Goal: Browse casually: Explore the website without a specific task or goal

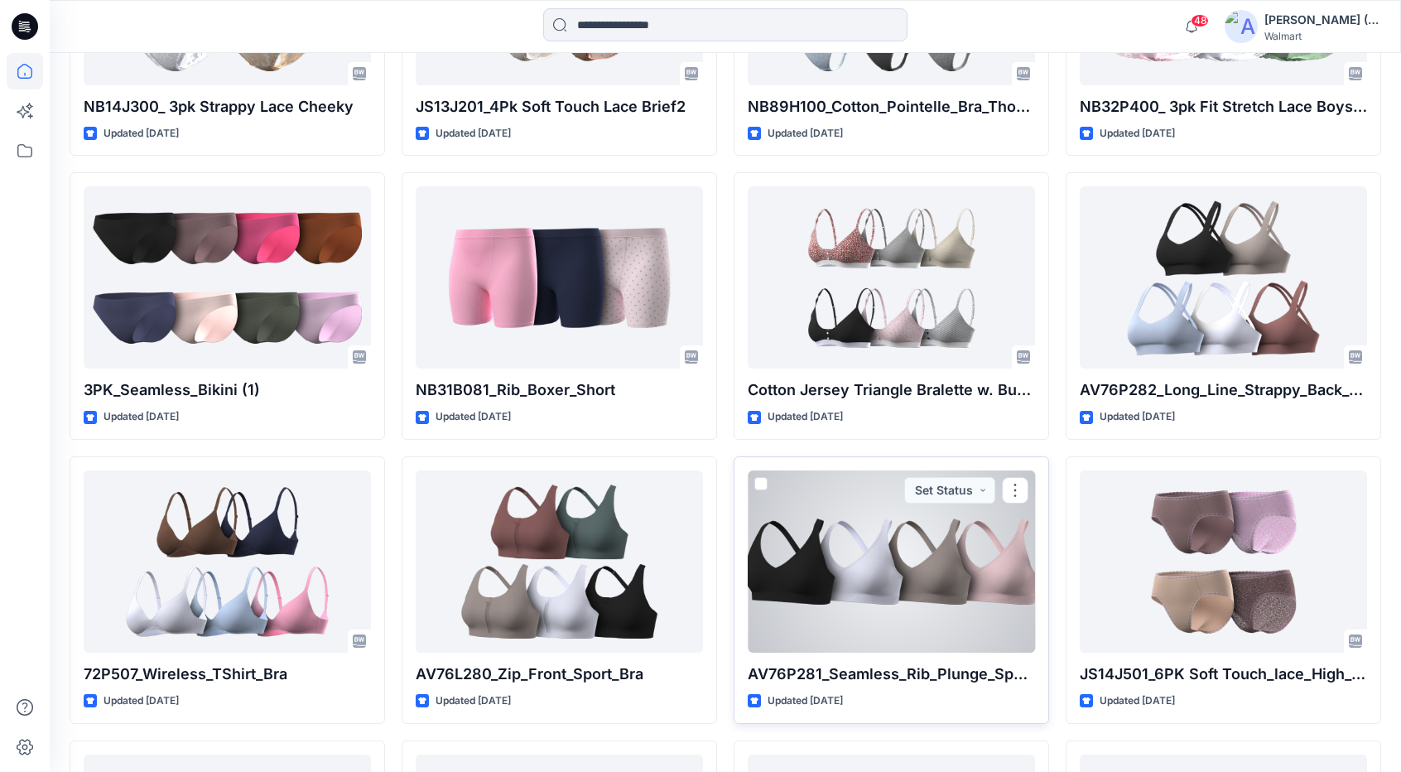
scroll to position [5679, 0]
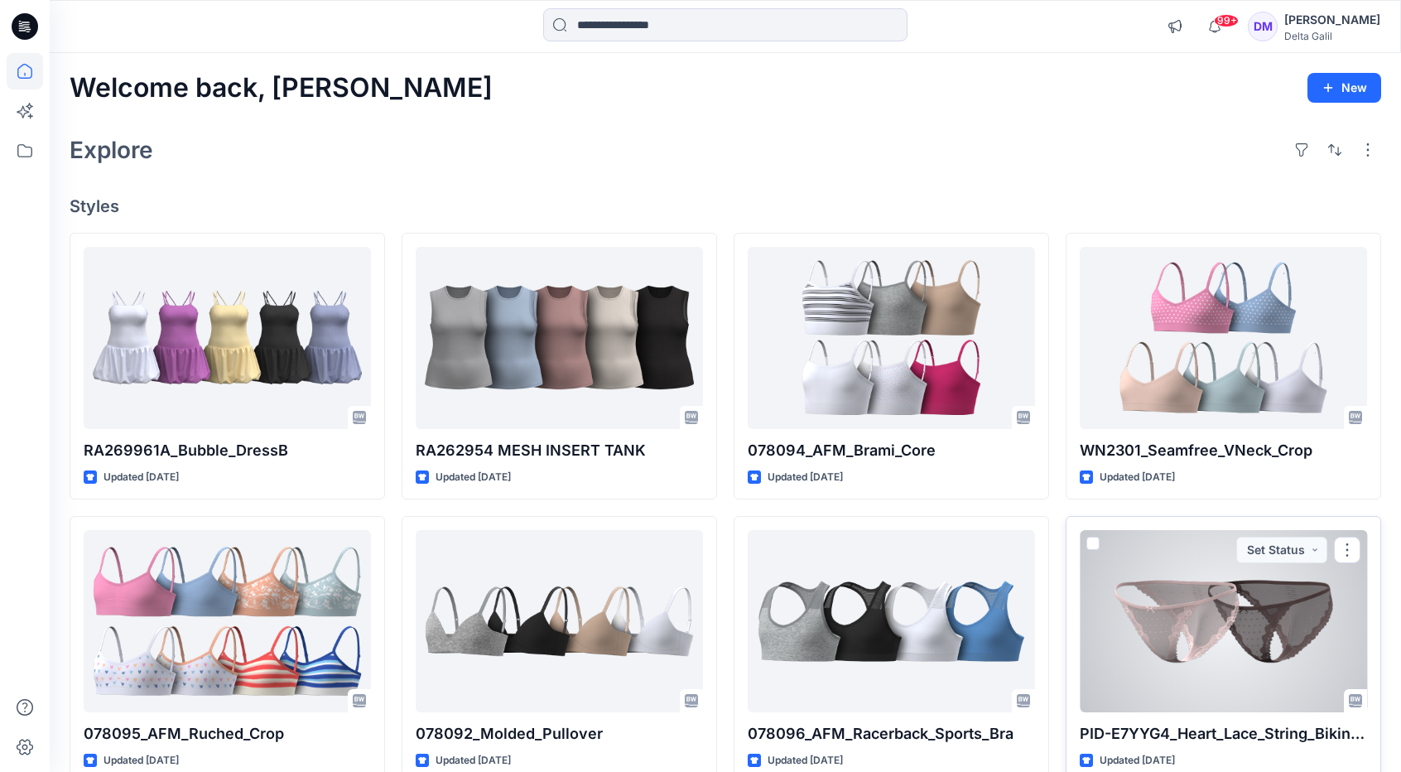
click at [1299, 642] on div at bounding box center [1223, 621] width 287 height 182
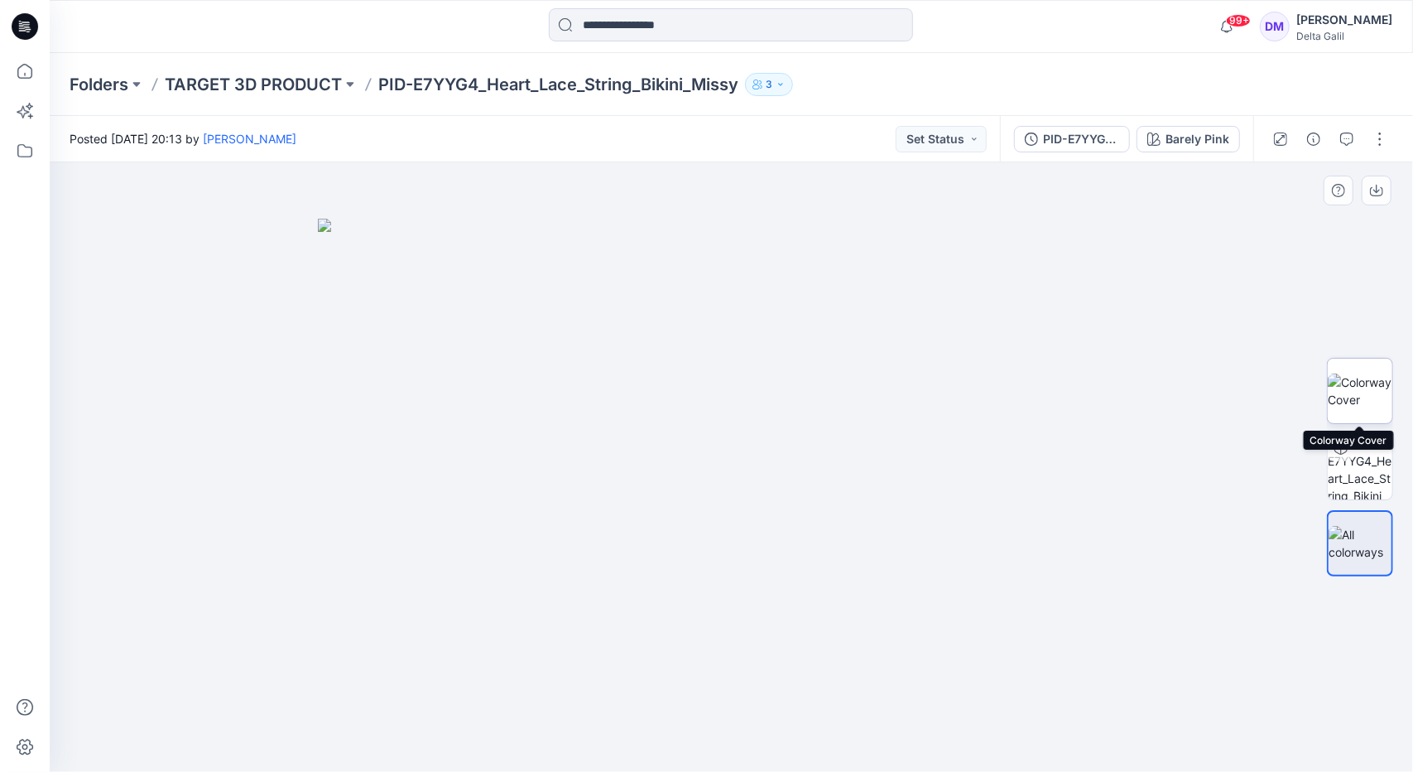
click at [1369, 388] on img at bounding box center [1360, 390] width 65 height 35
drag, startPoint x: 665, startPoint y: 470, endPoint x: 738, endPoint y: 527, distance: 93.2
click at [738, 527] on img at bounding box center [732, 563] width 336 height 416
